Goal: Complete application form

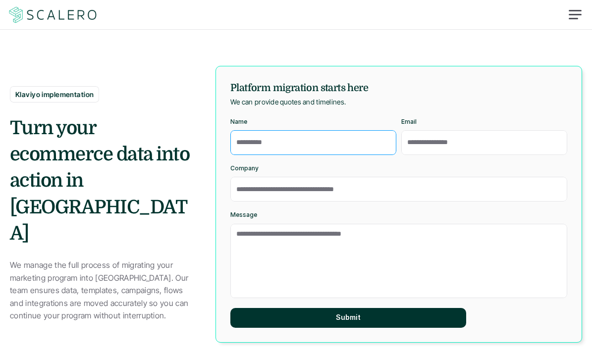
click at [318, 150] on input "Name" at bounding box center [313, 142] width 166 height 25
type input "*"
click at [575, 3] on div at bounding box center [576, 15] width 24 height 24
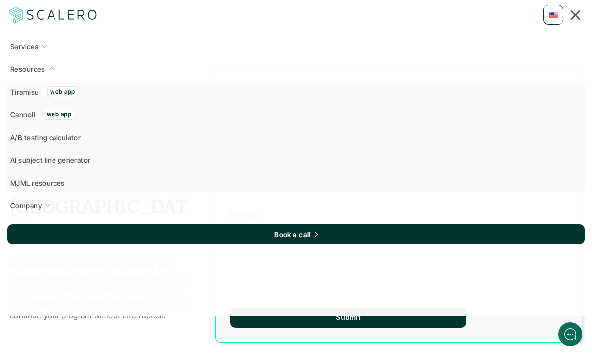
click at [23, 18] on img at bounding box center [52, 14] width 91 height 19
